Goal: Entertainment & Leisure: Participate in discussion

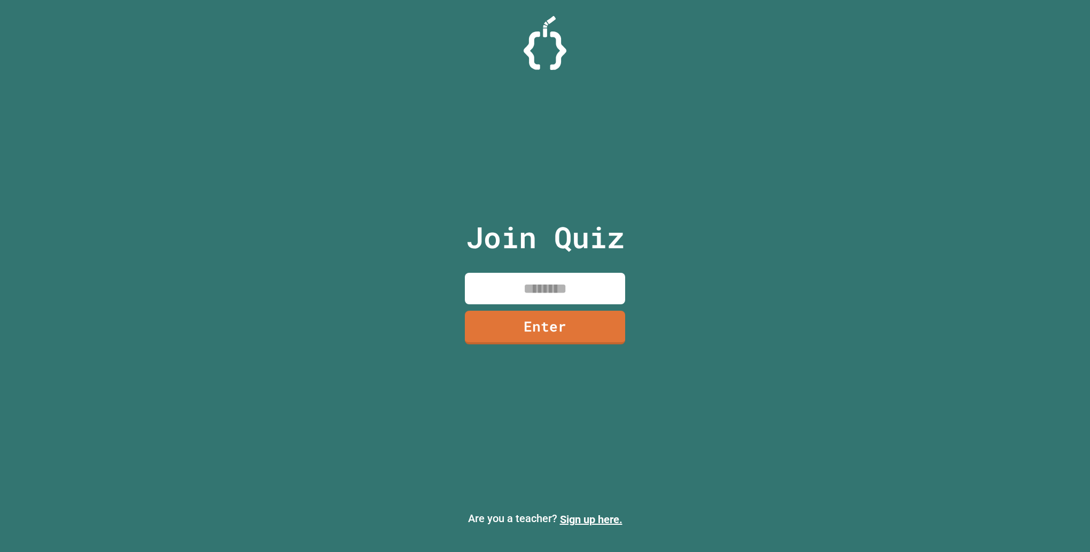
click at [526, 290] on input at bounding box center [545, 289] width 160 height 32
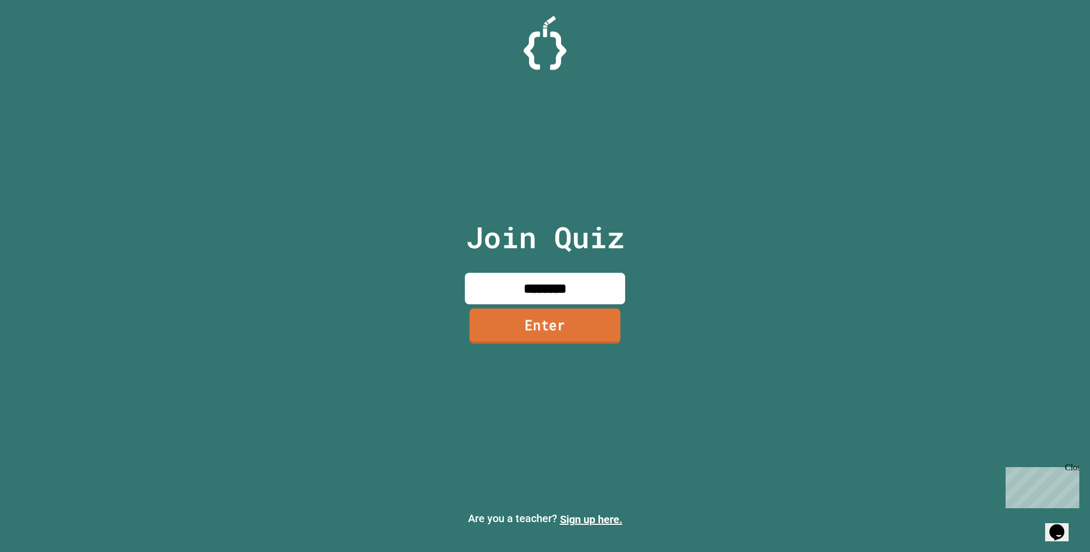
type input "********"
click at [552, 319] on link "Enter" at bounding box center [545, 326] width 160 height 35
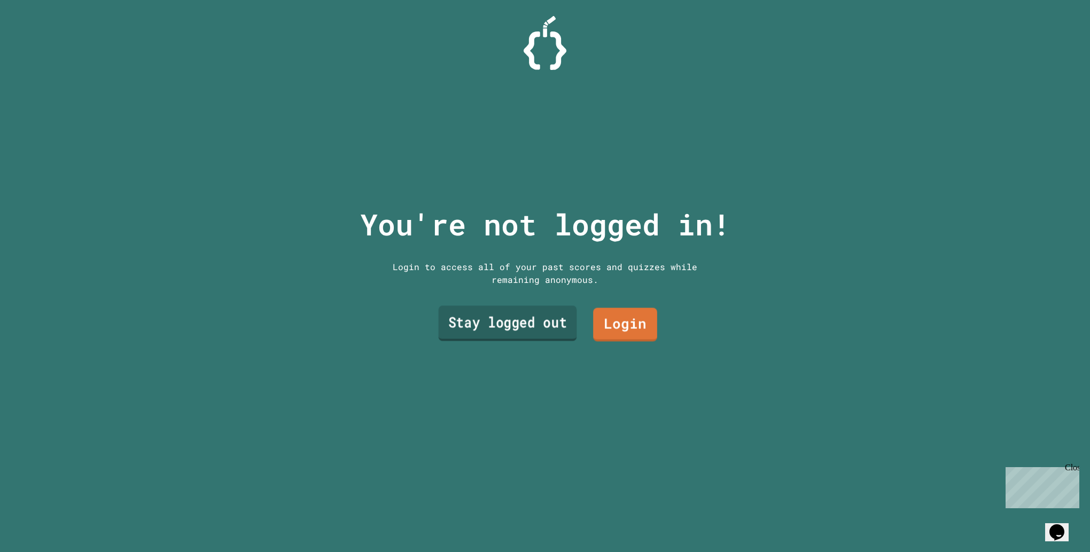
click at [530, 317] on link "Stay logged out" at bounding box center [508, 323] width 138 height 35
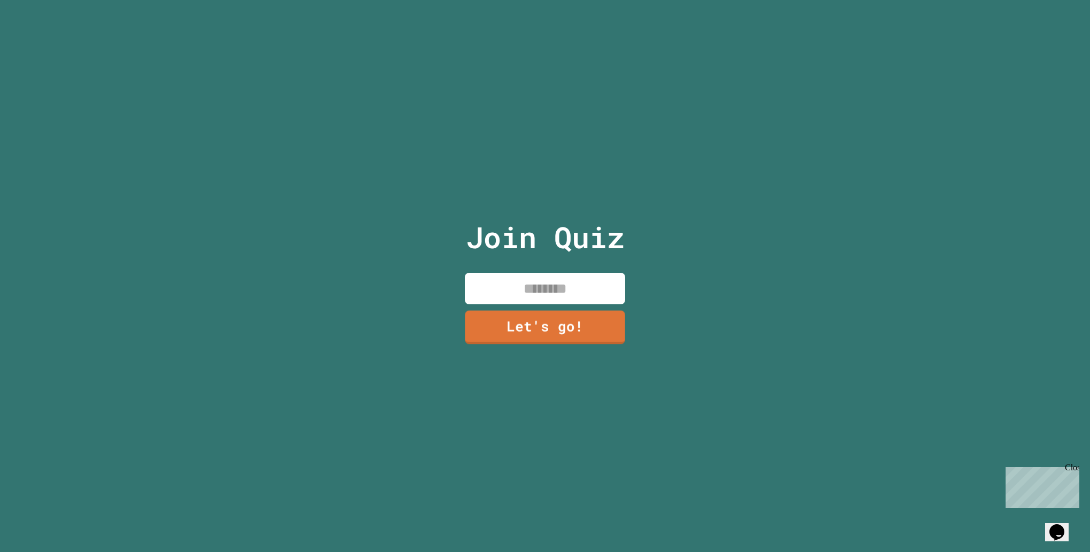
click at [532, 289] on input at bounding box center [545, 289] width 160 height 32
type input "******"
click at [571, 326] on link "Let's go!" at bounding box center [545, 326] width 163 height 35
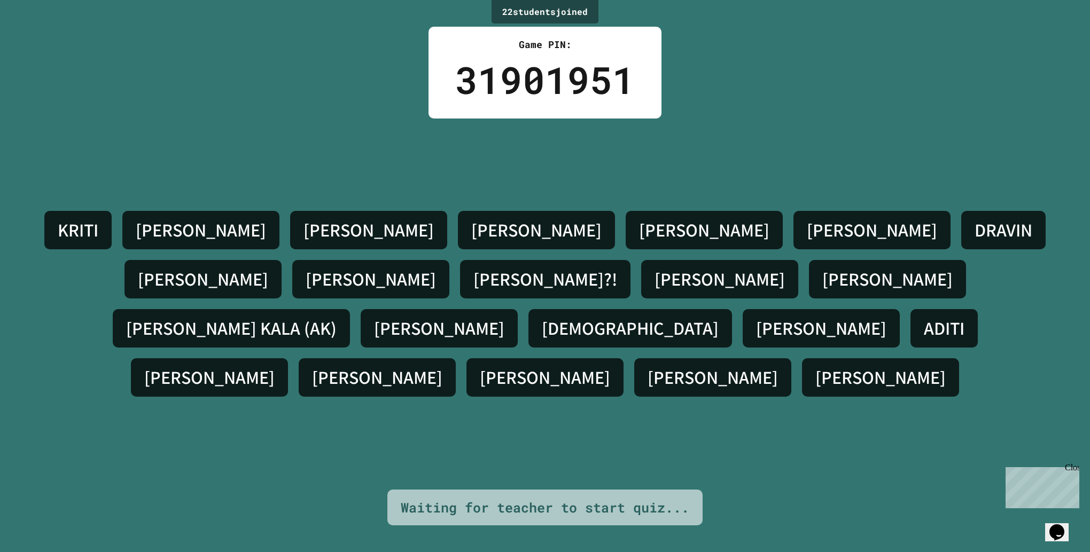
click at [82, 463] on div "[PERSON_NAME] S [PERSON_NAME] [PERSON_NAME] [PERSON_NAME]?! [PERSON_NAME] [PERS…" at bounding box center [545, 304] width 1036 height 371
click at [455, 448] on div "[PERSON_NAME] S [PERSON_NAME] [PERSON_NAME] [PERSON_NAME]?! [PERSON_NAME] [PERS…" at bounding box center [545, 304] width 1036 height 371
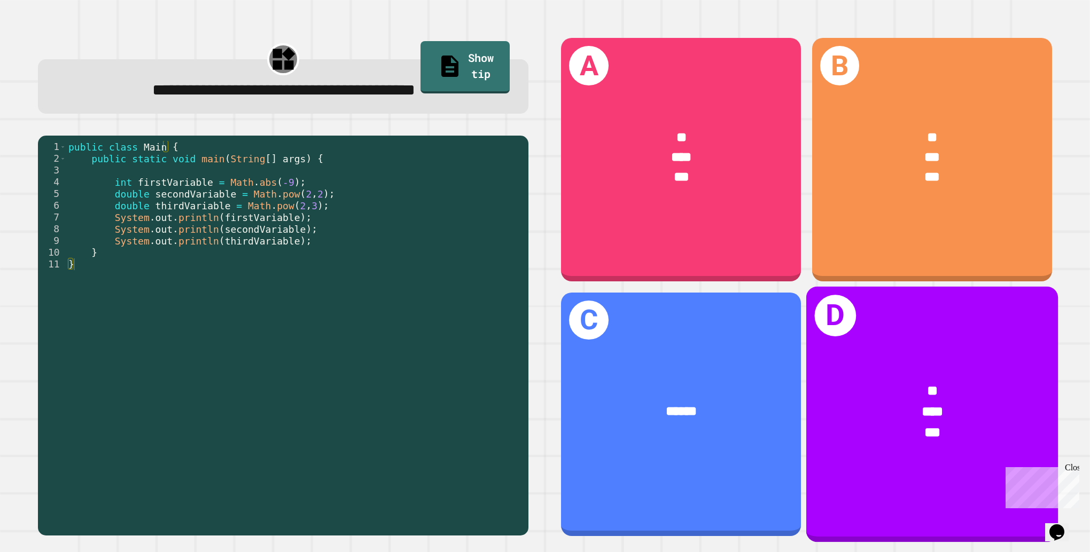
click at [979, 436] on div "* *** ***" at bounding box center [932, 412] width 252 height 118
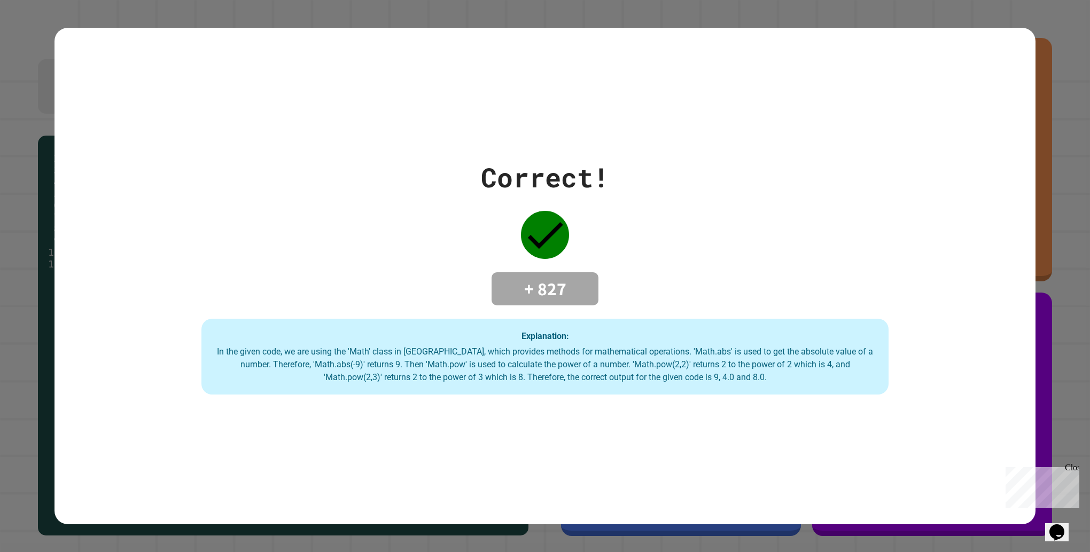
click at [106, 398] on div "Correct! + 827 Explanation: In the given code, we are using the 'Math' class in…" at bounding box center [544, 276] width 981 height 497
click at [1075, 468] on div "Close" at bounding box center [1071, 469] width 13 height 13
click at [286, 261] on div "Correct! + 827 Explanation: In the given code, we are using the 'Math' class in…" at bounding box center [544, 276] width 981 height 237
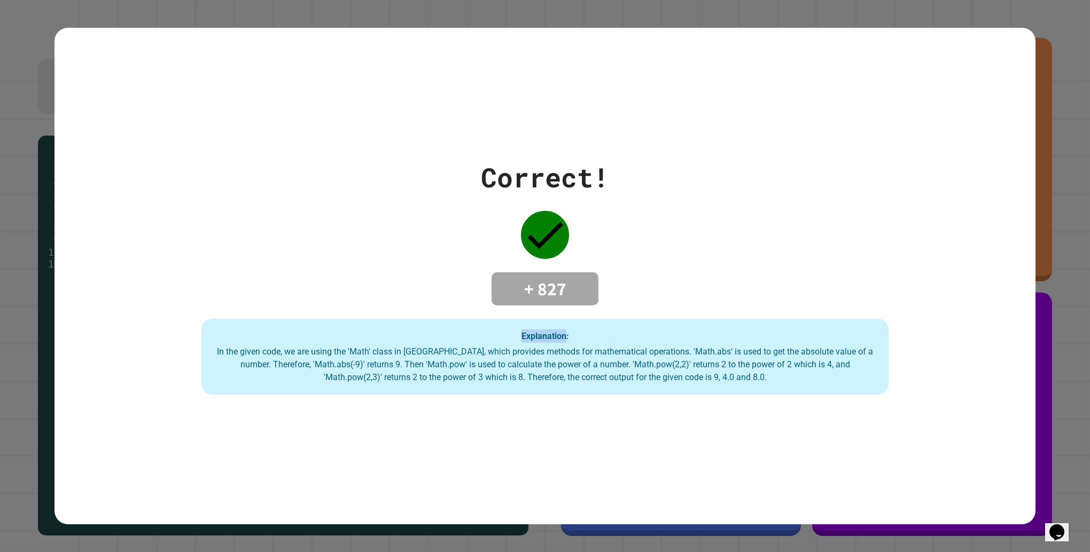
click at [410, 289] on div "Correct! + 827 Explanation: In the given code, we are using the 'Math' class in…" at bounding box center [544, 276] width 981 height 237
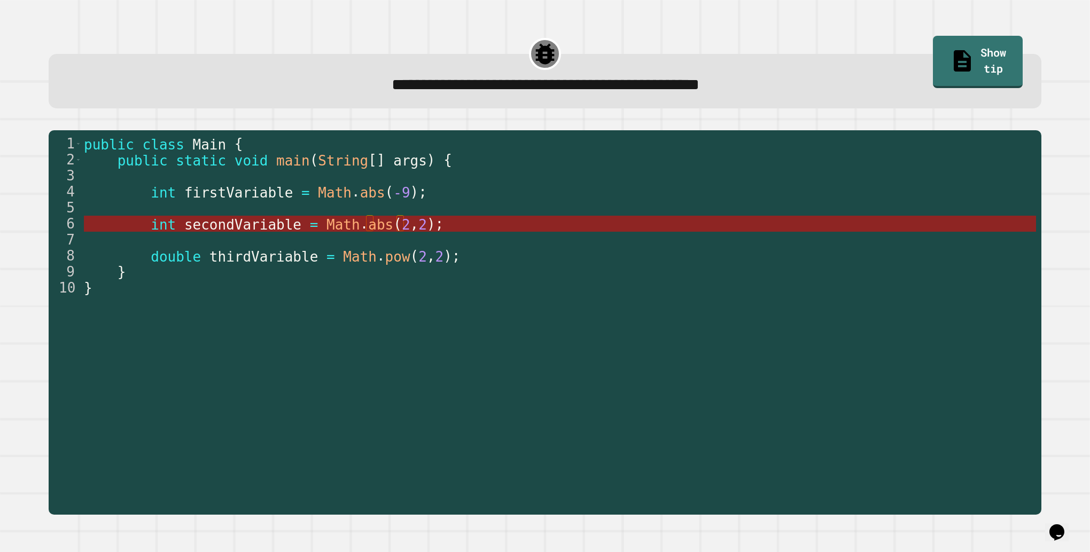
click at [368, 225] on span "abs" at bounding box center [380, 224] width 25 height 16
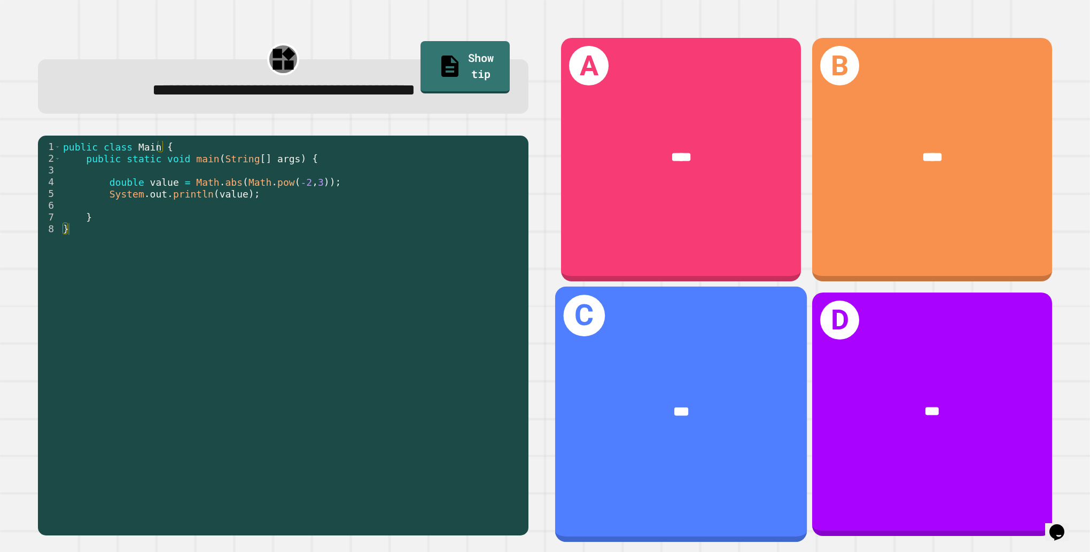
click at [723, 440] on div "C ***" at bounding box center [681, 414] width 252 height 256
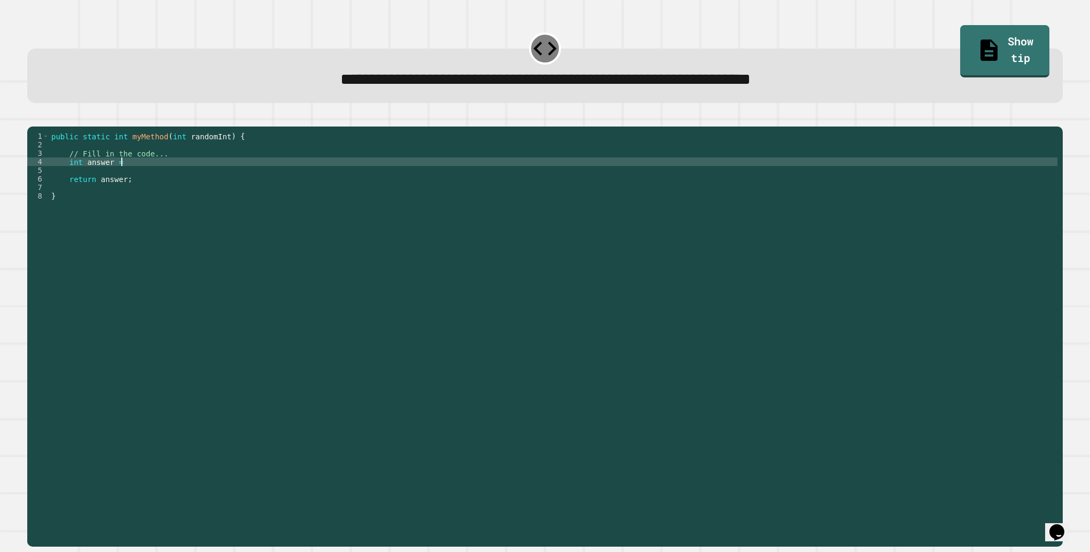
click at [126, 178] on div "public static int myMethod ( int randomInt ) { // Fill in the code... int answe…" at bounding box center [553, 324] width 1008 height 385
click at [989, 29] on link "Show tip" at bounding box center [1004, 49] width 81 height 55
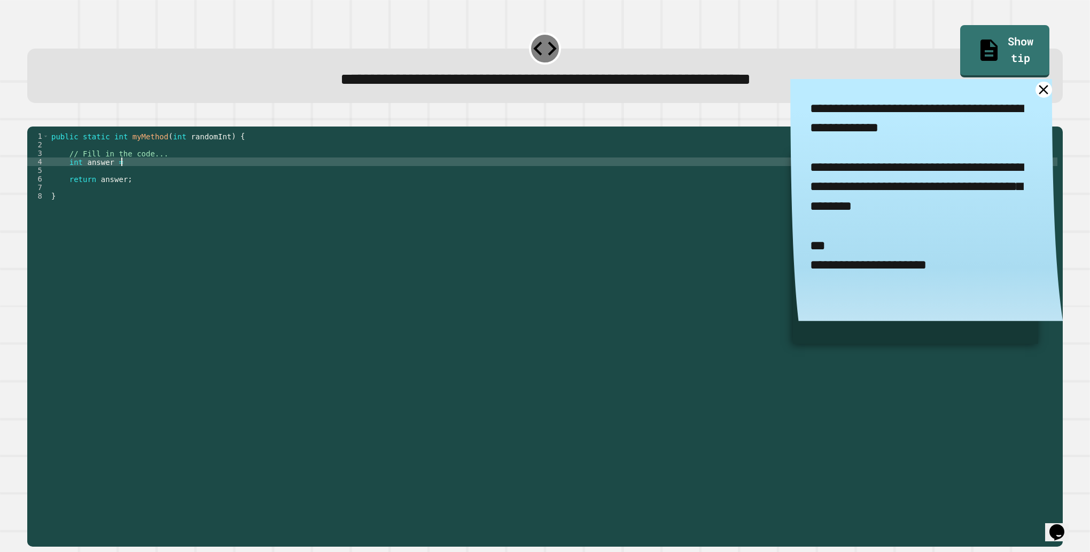
click at [418, 180] on div "public static int myMethod ( int randomInt ) { // Fill in the code... int answe…" at bounding box center [553, 324] width 1008 height 385
type textarea "**********"
click at [1034, 89] on icon at bounding box center [1044, 90] width 20 height 20
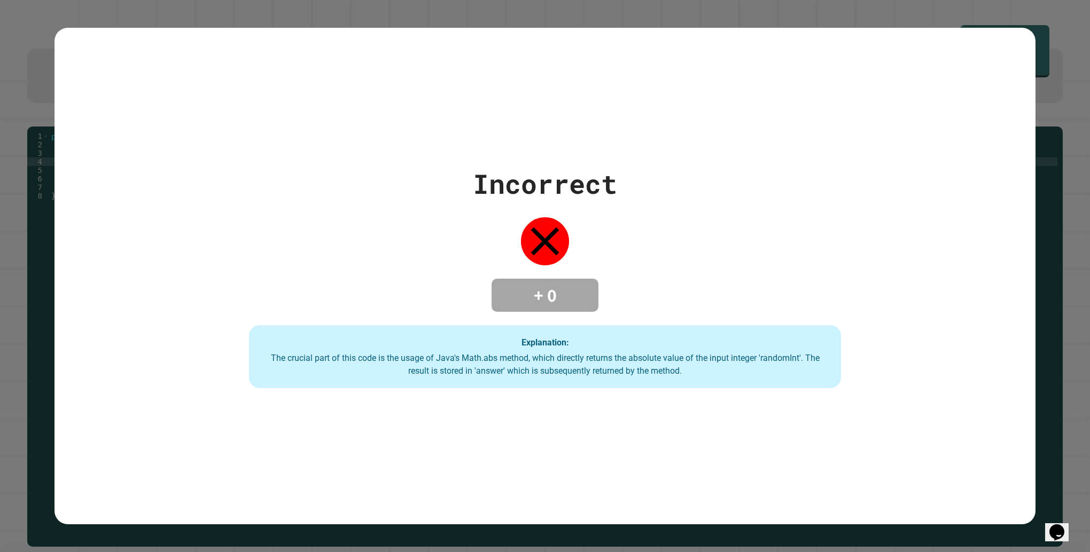
click at [26, 240] on div "Incorrect + 0 Explanation: The crucial part of this code is the usage of Java's…" at bounding box center [545, 276] width 1090 height 552
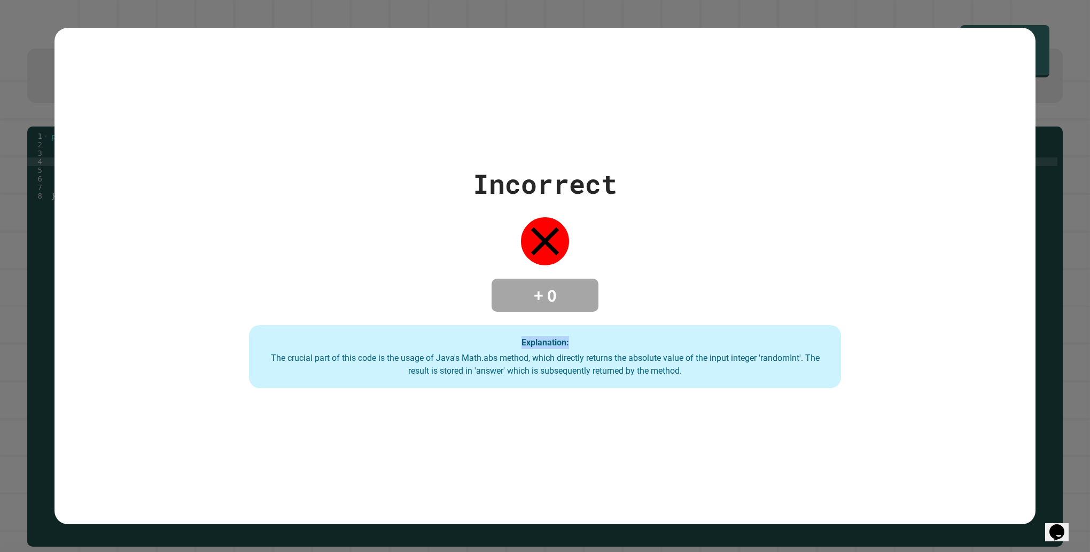
click at [26, 240] on div "Incorrect + 0 Explanation: The crucial part of this code is the usage of Java's…" at bounding box center [545, 276] width 1090 height 552
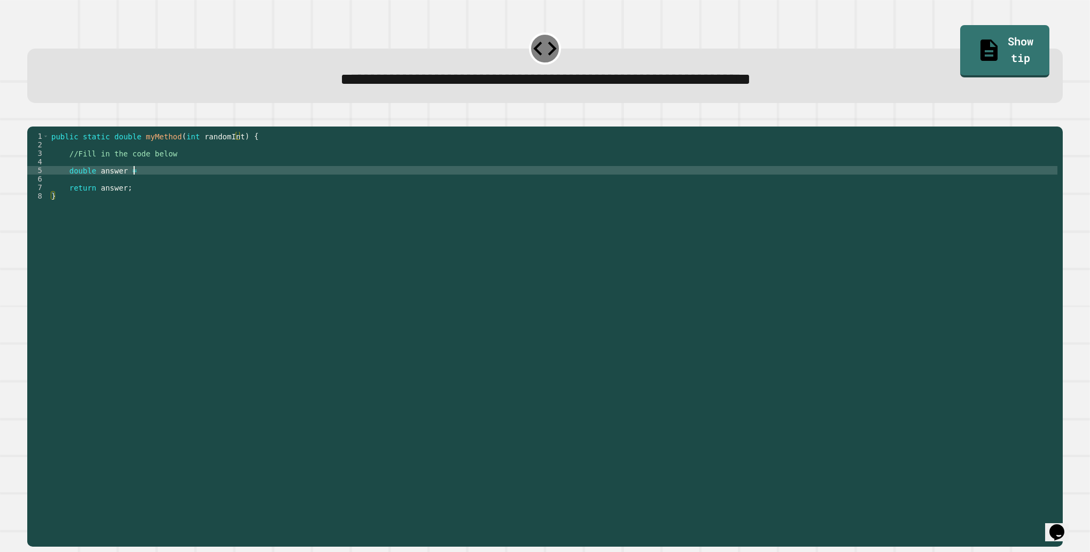
click at [158, 185] on div "public static double myMethod ( int randomInt ) { //Fill in the code below doub…" at bounding box center [553, 324] width 1008 height 385
click at [182, 183] on div "public static double myMethod ( int randomInt ) { //Fill in the code below doub…" at bounding box center [553, 324] width 1008 height 385
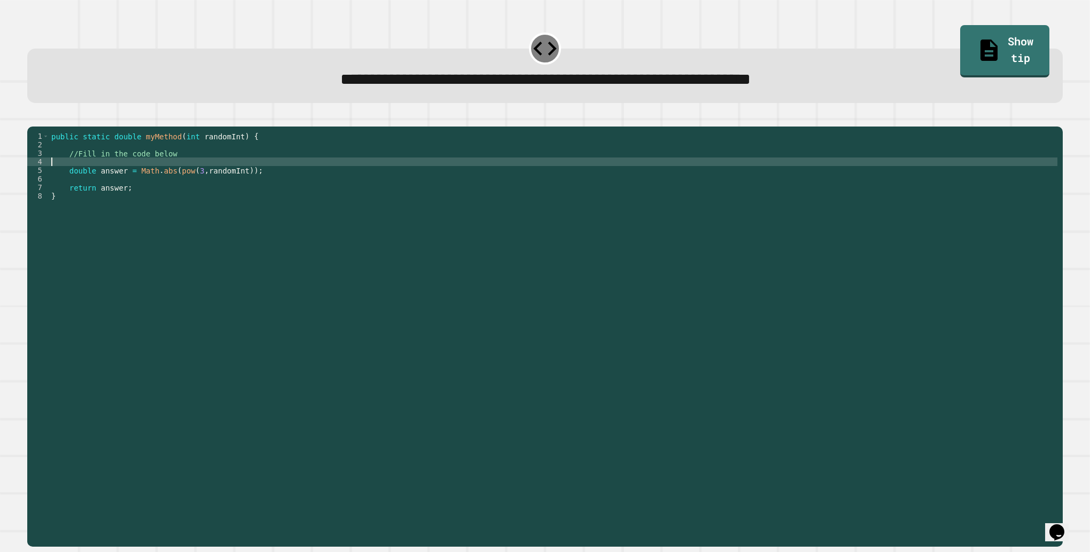
click at [164, 182] on div "public static double myMethod ( int randomInt ) { //Fill in the code below doub…" at bounding box center [553, 324] width 1008 height 385
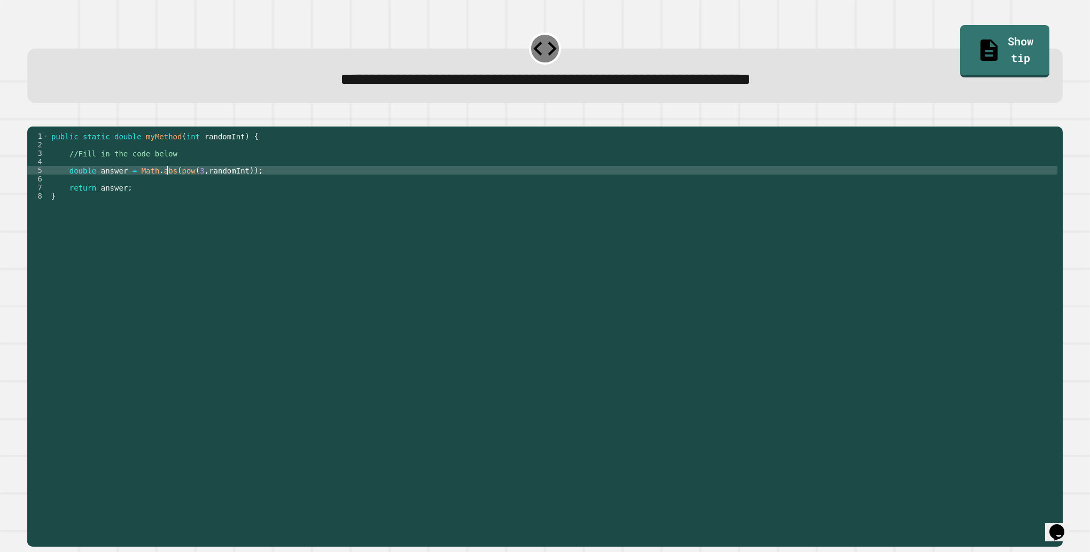
click at [167, 185] on div "public static double myMethod ( int randomInt ) { //Fill in the code below doub…" at bounding box center [553, 324] width 1008 height 385
click at [189, 259] on div "public static double myMethod ( int randomInt ) { //Fill in the code below doub…" at bounding box center [553, 324] width 1008 height 385
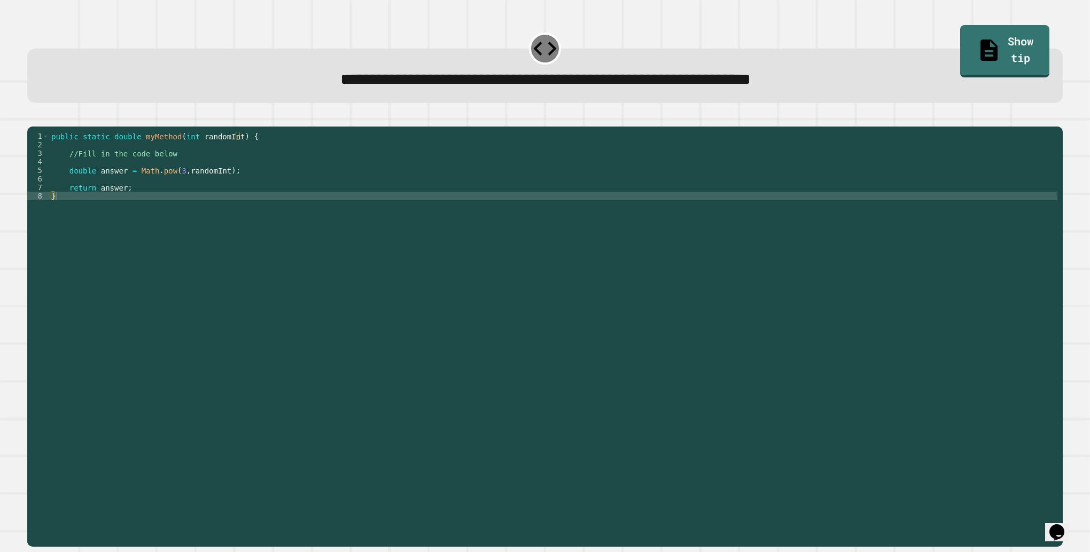
click at [33, 118] on icon "button" at bounding box center [33, 118] width 0 height 0
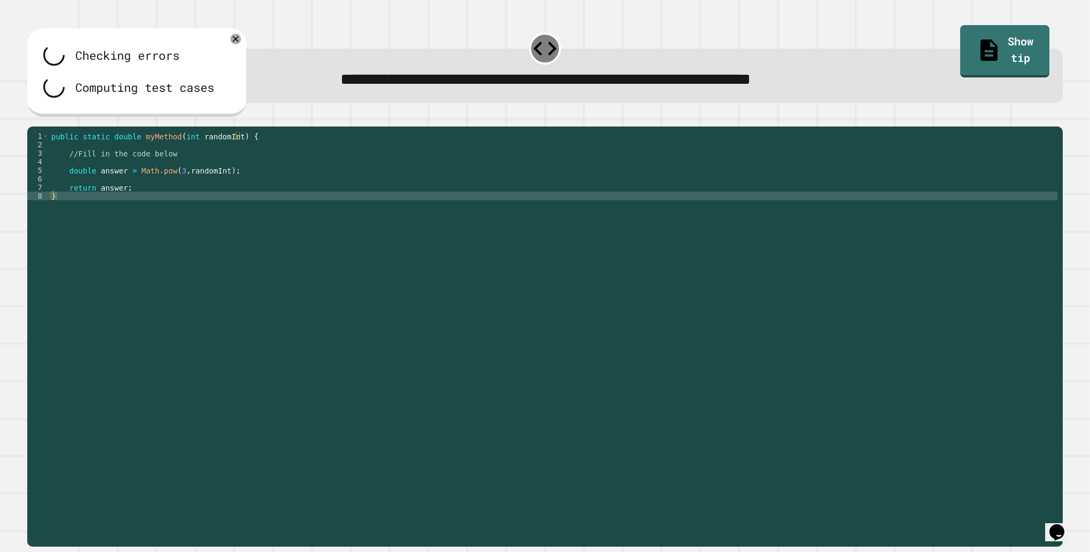
click at [47, 127] on div at bounding box center [544, 120] width 1035 height 13
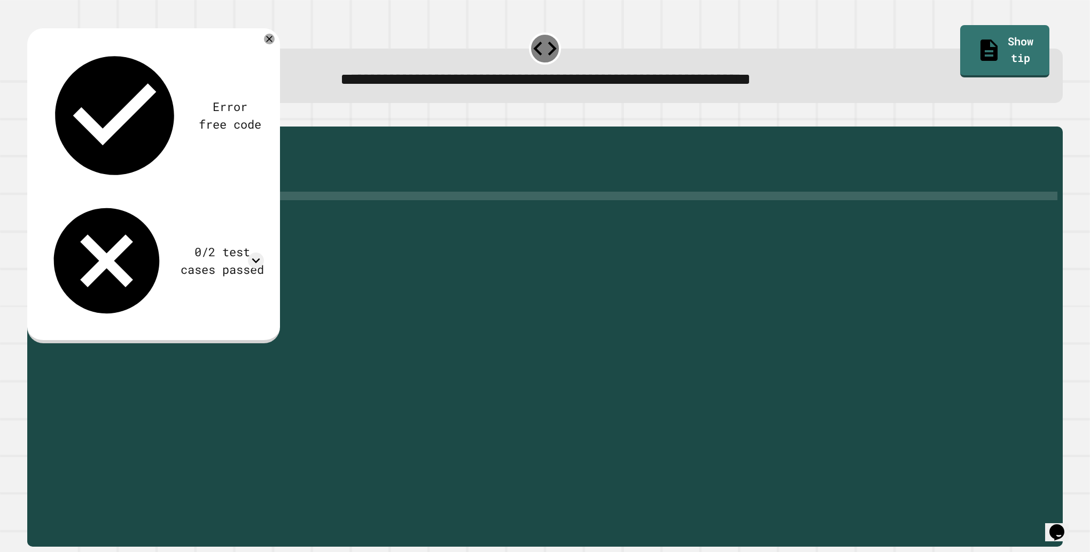
click at [420, 113] on div "Error free code 6561.0aaljcwvinrhwaclrnqw34rqwhx3xernqwr3ha3xrnh9.0 0/2 test ca…" at bounding box center [545, 330] width 1046 height 444
click at [273, 47] on div "Error free code 6561.0aaljcwvinrhwaclrnqw34rqwhx3xernqwr3ha3xrnh9.0 0/2 test ca…" at bounding box center [153, 185] width 253 height 315
click at [270, 38] on icon at bounding box center [269, 39] width 12 height 12
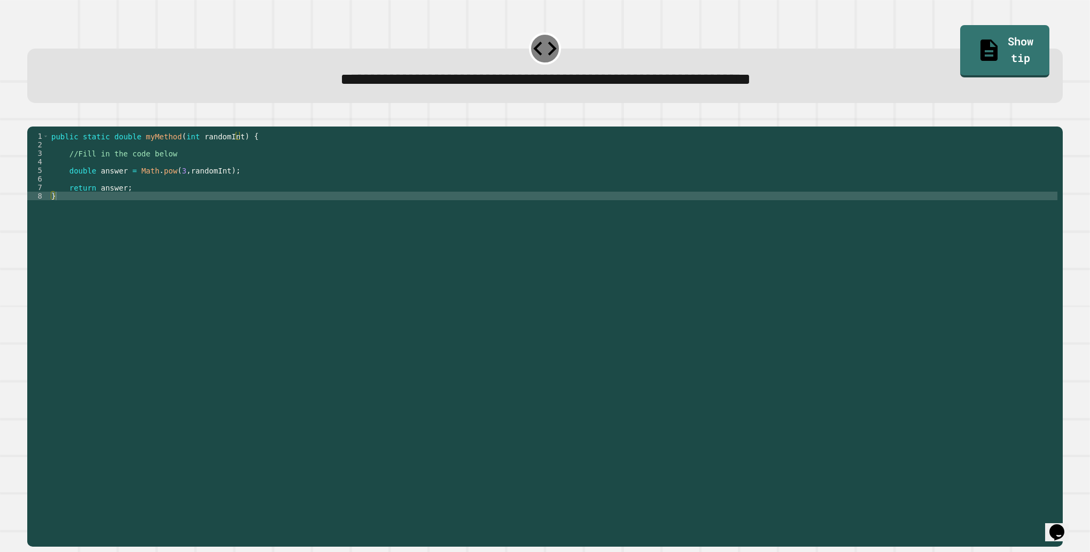
click at [173, 185] on div "public static double myMethod ( int randomInt ) { //Fill in the code below doub…" at bounding box center [553, 324] width 1008 height 385
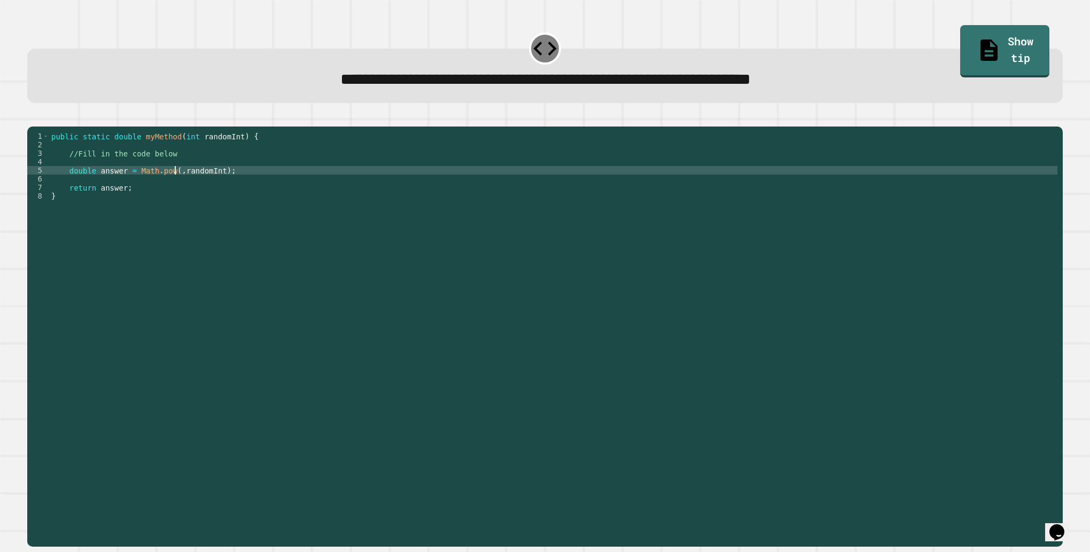
type textarea "**********"
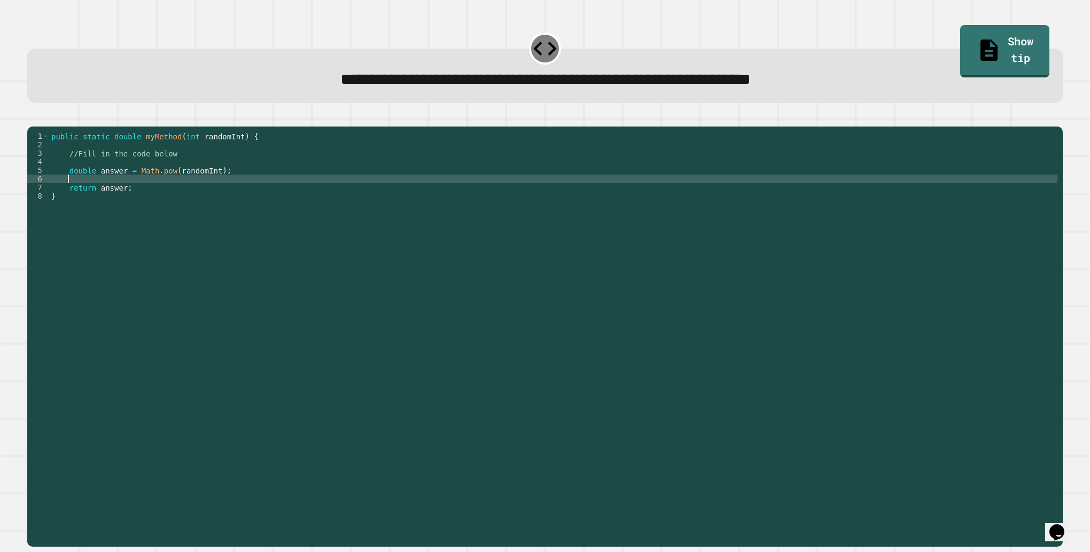
click at [208, 181] on div "public static double myMethod ( int randomInt ) { //Fill in the code below doub…" at bounding box center [553, 324] width 1008 height 385
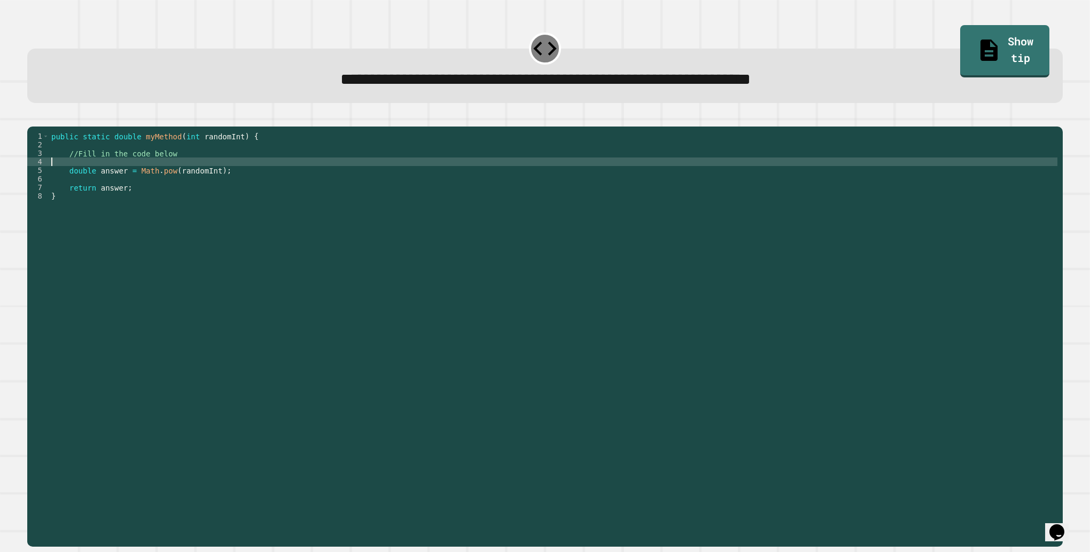
click at [208, 186] on div "public static double myMethod ( int randomInt ) { //Fill in the code below doub…" at bounding box center [553, 324] width 1008 height 385
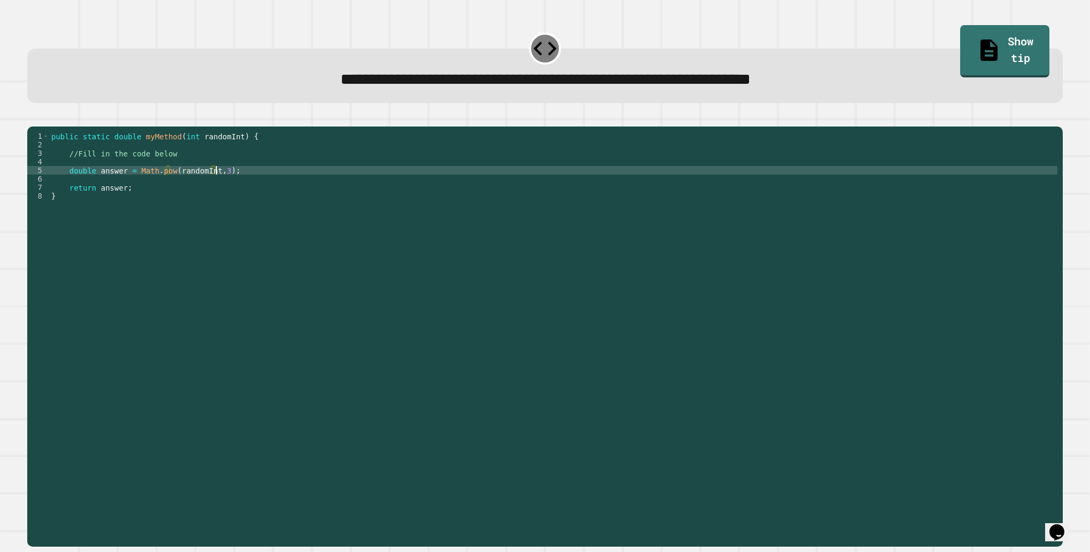
scroll to position [0, 11]
type textarea "**********"
click at [43, 125] on icon "button" at bounding box center [40, 124] width 6 height 7
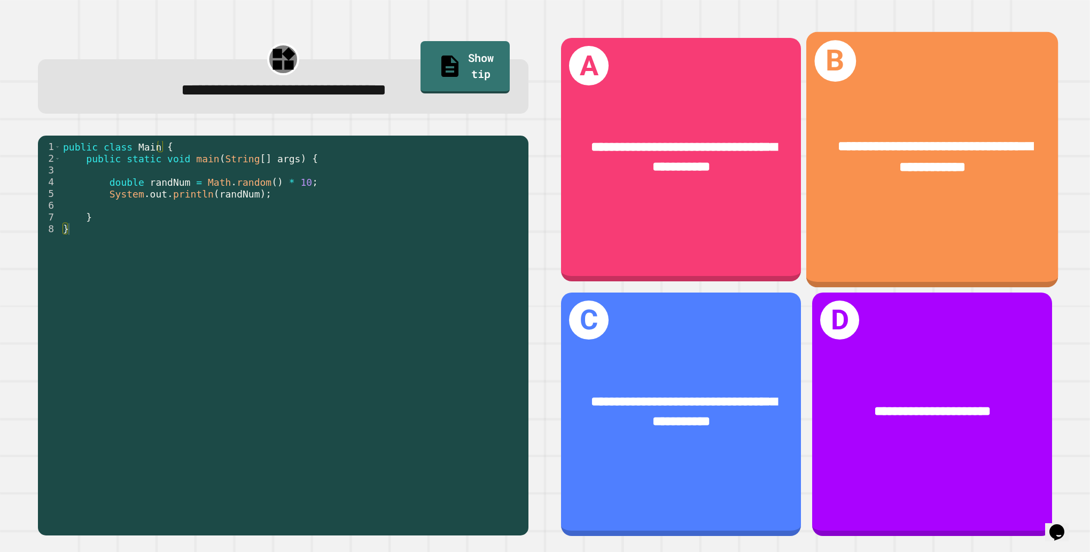
click at [849, 204] on div "**********" at bounding box center [932, 160] width 252 height 256
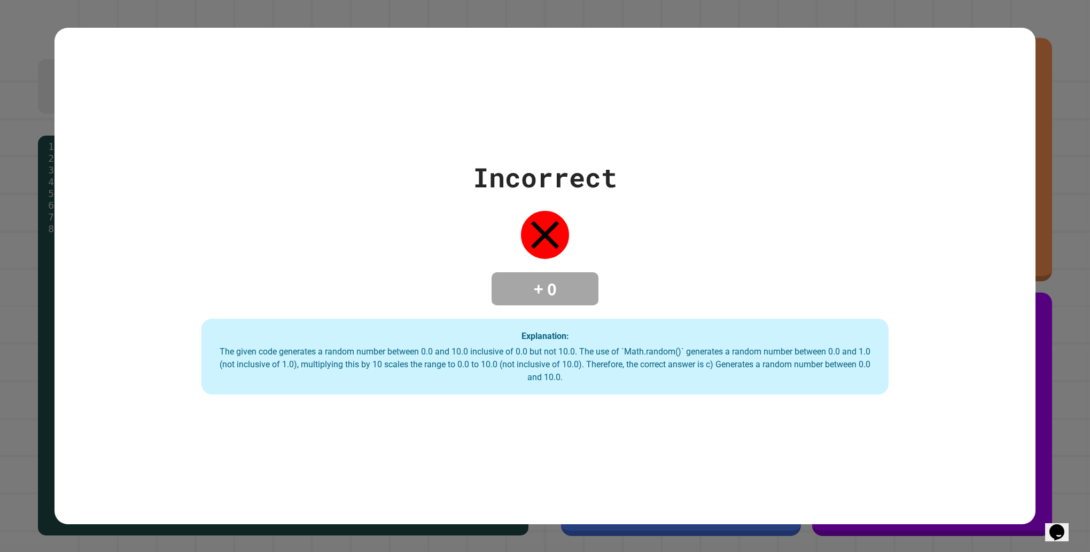
click at [797, 274] on div "Incorrect + 0 Explanation: The given code generates a random number between 0.0…" at bounding box center [544, 276] width 981 height 237
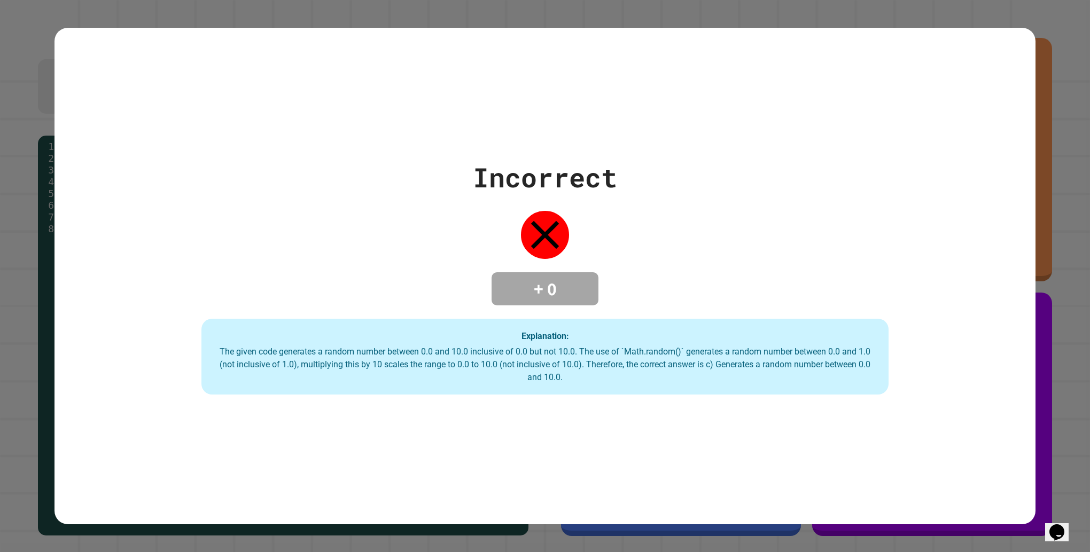
click at [792, 277] on div "Incorrect + 0 Explanation: The given code generates a random number between 0.0…" at bounding box center [544, 276] width 981 height 237
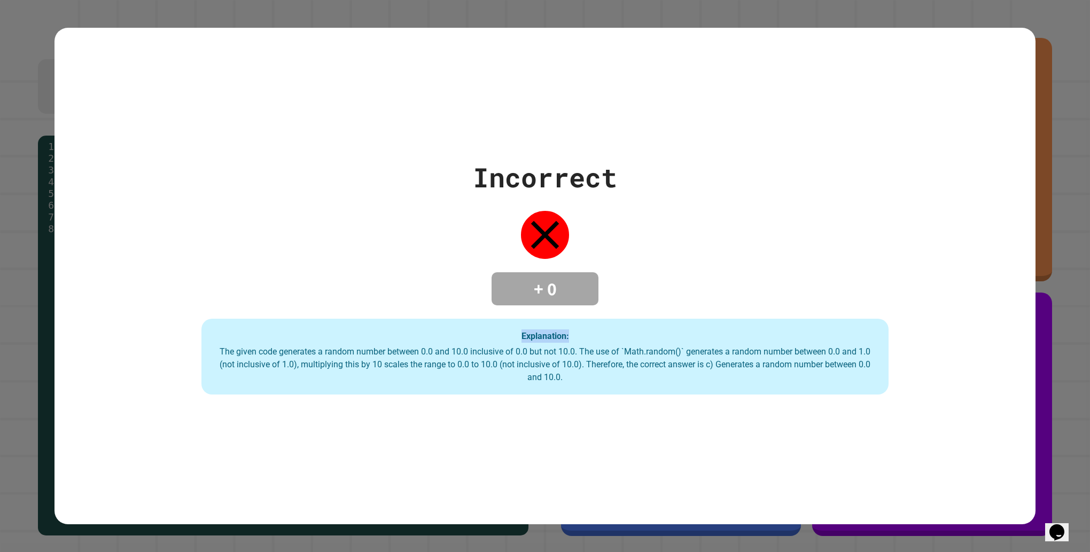
click at [792, 277] on div "Incorrect + 0 Explanation: The given code generates a random number between 0.0…" at bounding box center [544, 276] width 981 height 237
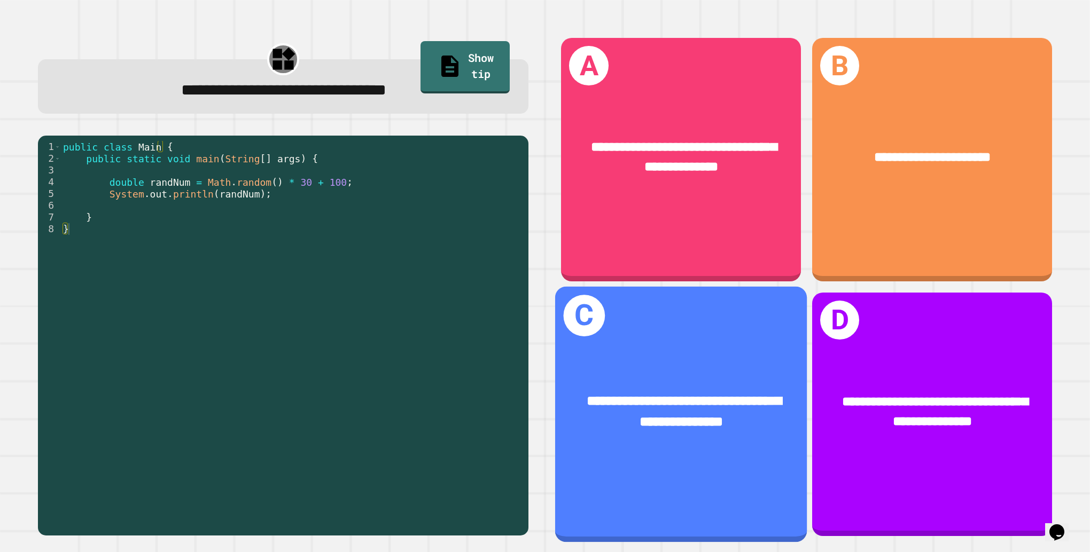
click at [617, 437] on div "**********" at bounding box center [681, 411] width 252 height 97
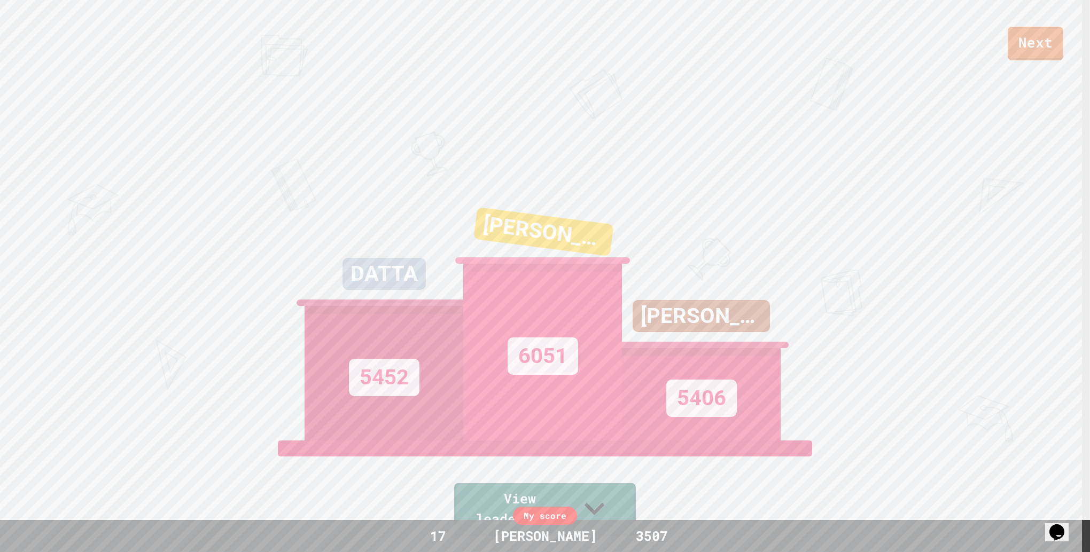
click at [601, 196] on div "[PERSON_NAME] 6051" at bounding box center [542, 307] width 159 height 267
drag, startPoint x: 601, startPoint y: 196, endPoint x: 595, endPoint y: 200, distance: 7.4
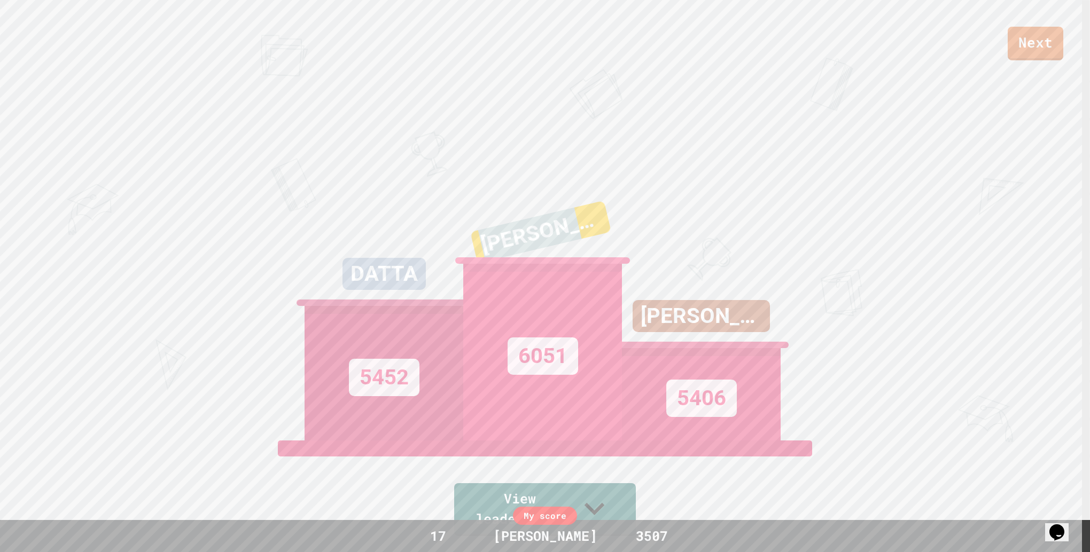
click at [595, 200] on div "[PERSON_NAME] 6051" at bounding box center [542, 307] width 159 height 267
click at [560, 225] on div "[PERSON_NAME] 6051" at bounding box center [542, 307] width 159 height 267
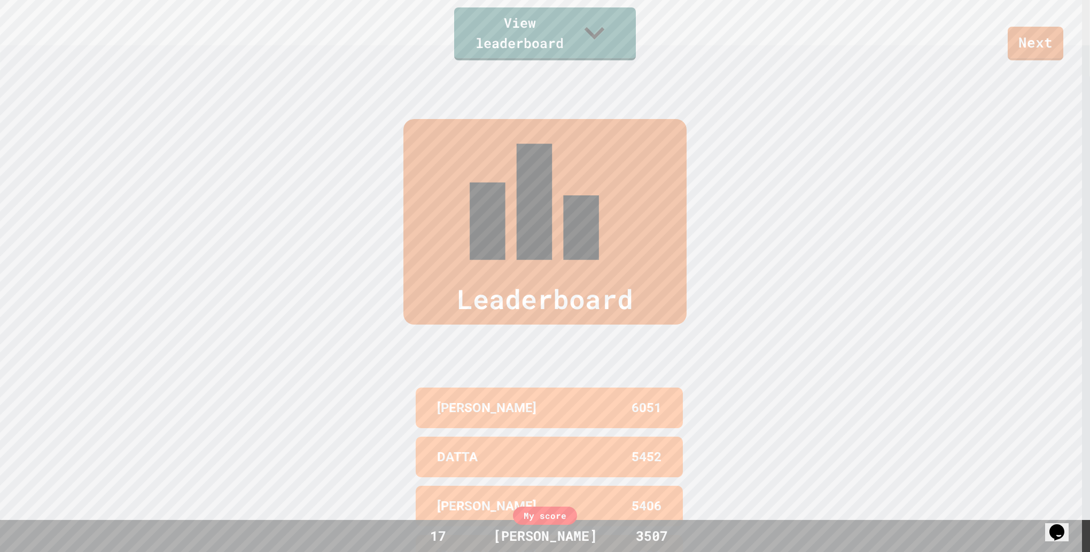
scroll to position [557, 0]
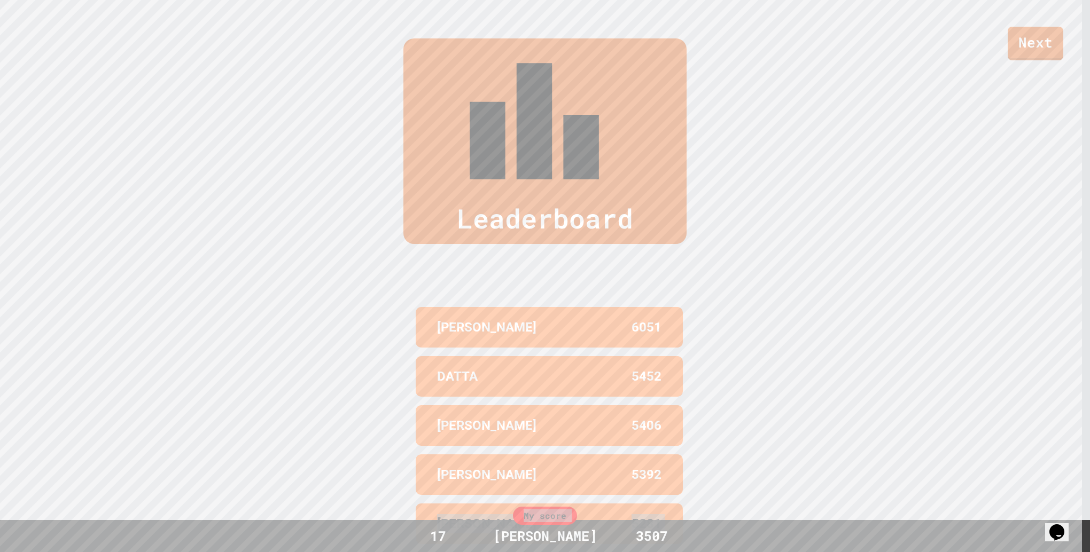
drag, startPoint x: 911, startPoint y: 18, endPoint x: -2, endPoint y: 531, distance: 1047.7
click at [0, 531] on html "We are updating our servers at 7PM EST [DATE]. [PERSON_NAME] should continue to…" at bounding box center [545, 276] width 1090 height 552
drag, startPoint x: -2, startPoint y: 531, endPoint x: -2, endPoint y: 559, distance: 27.2
click at [0, 552] on html "We are updating our servers at 7PM EST [DATE]. [PERSON_NAME] should continue to…" at bounding box center [545, 276] width 1090 height 552
click at [783, 172] on div "Leaderboard [PERSON_NAME] 6051 DATTA 5452 [PERSON_NAME] 5406 [PERSON_NAME] 5392…" at bounding box center [545, 294] width 1090 height 596
